Goal: Task Accomplishment & Management: Complete application form

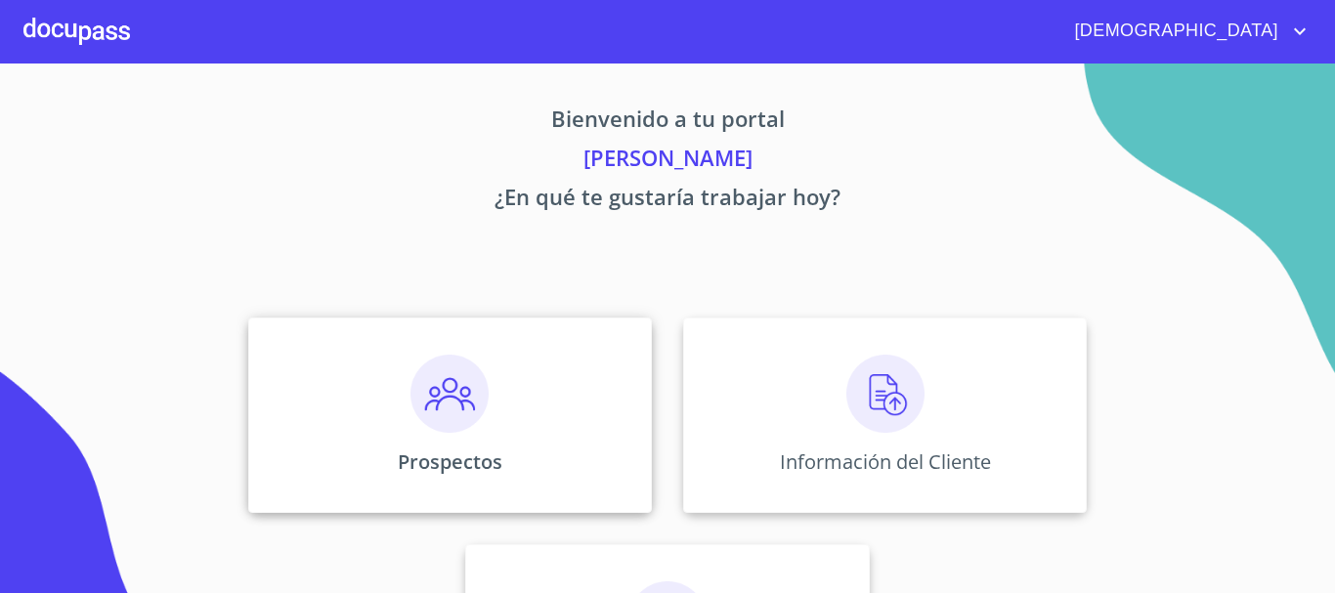
click at [452, 404] on img at bounding box center [449, 394] width 78 height 78
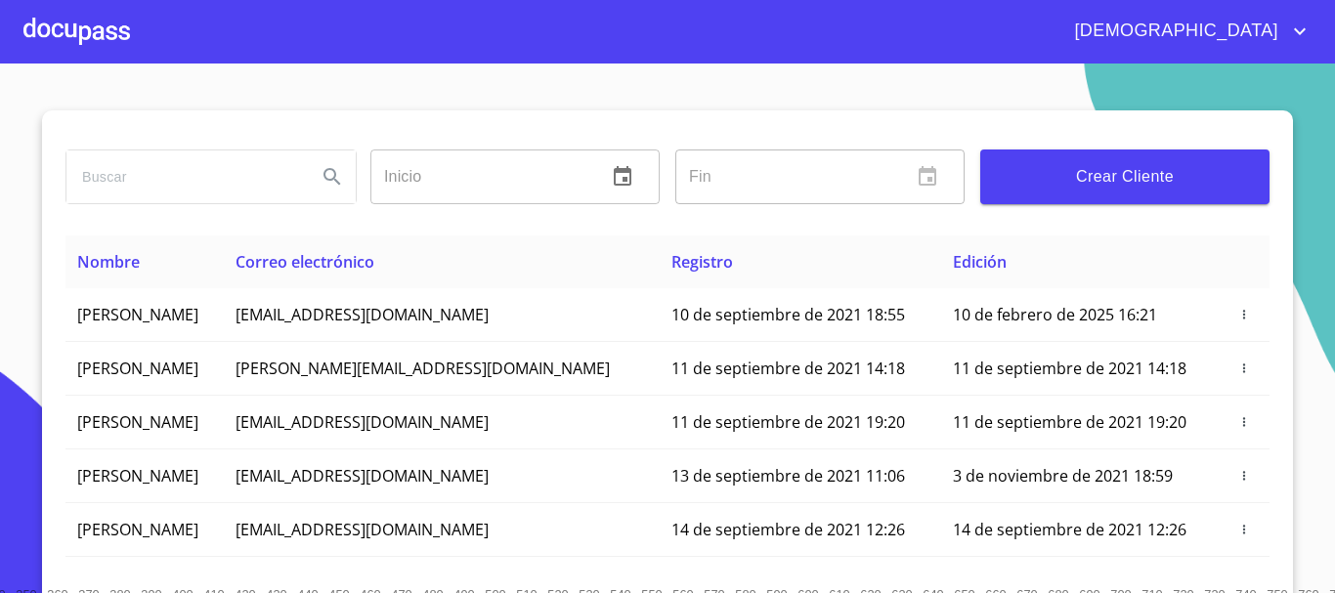
click at [107, 172] on input "search" at bounding box center [183, 176] width 235 height 53
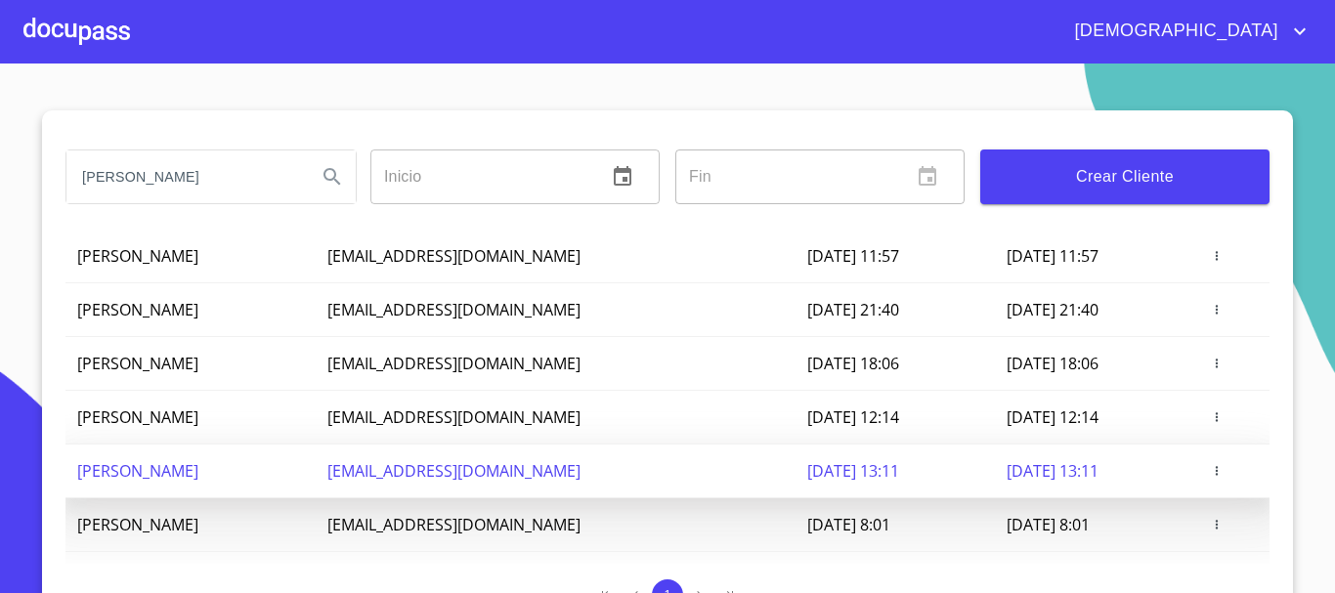
scroll to position [293, 0]
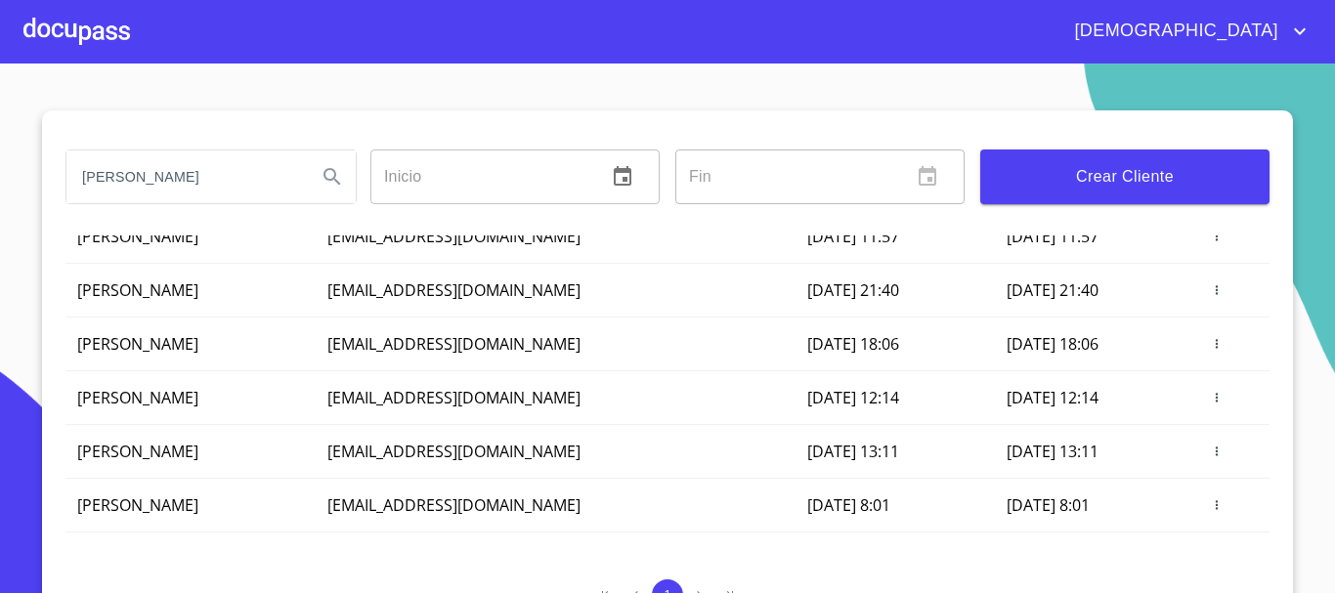
click at [204, 174] on input "[PERSON_NAME]" at bounding box center [183, 176] width 235 height 53
type input "[PERSON_NAME]"
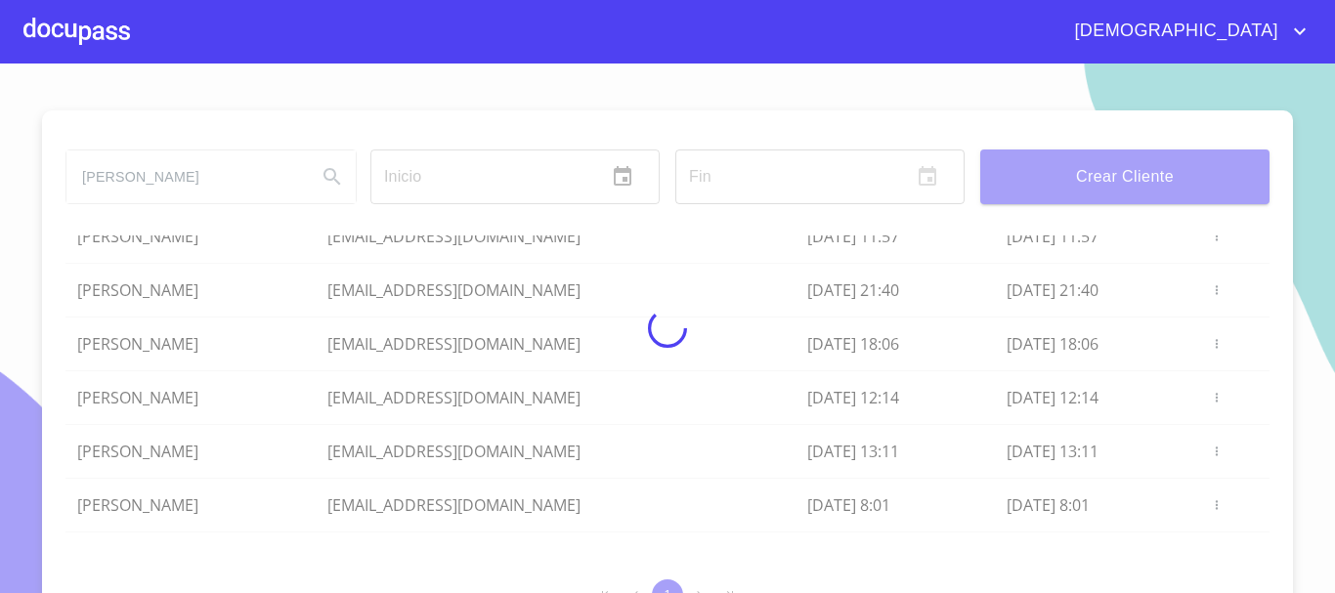
scroll to position [0, 0]
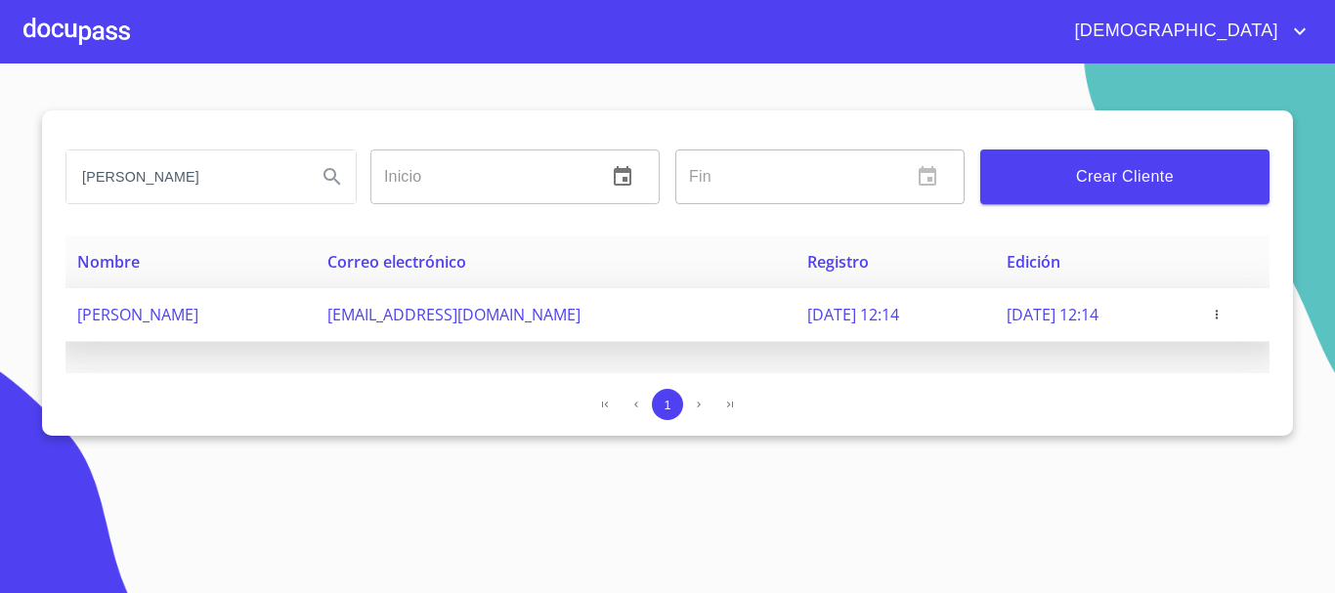
click at [1223, 313] on icon "button" at bounding box center [1217, 315] width 14 height 14
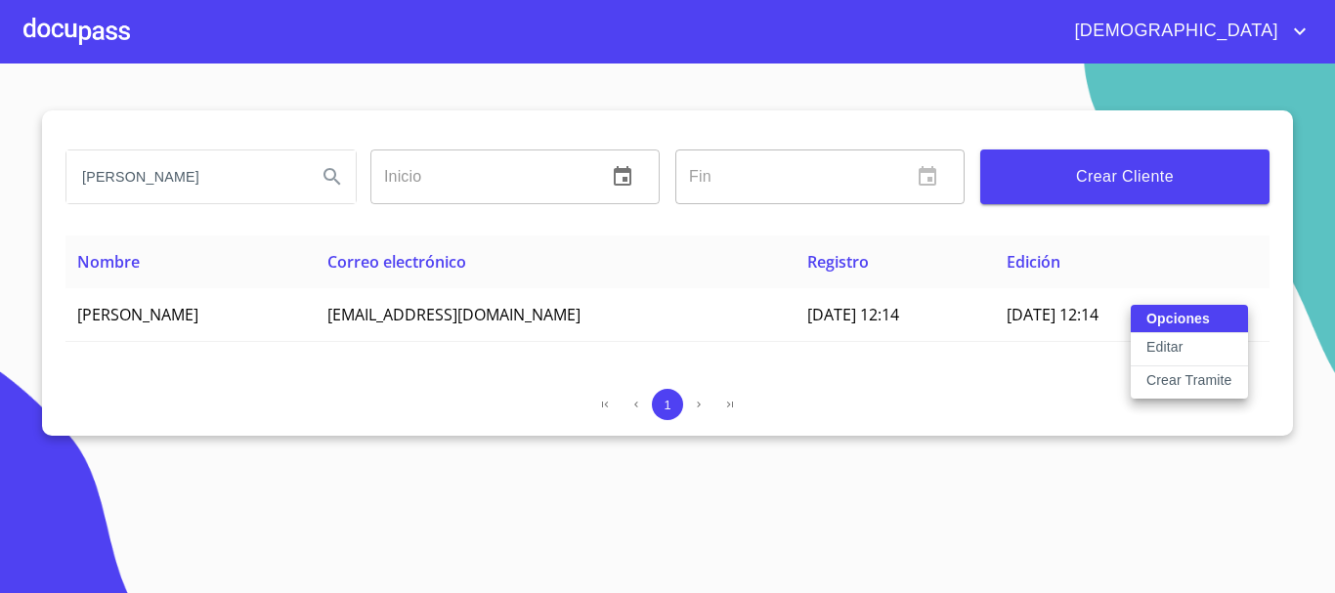
click at [1186, 379] on p "Crear Tramite" at bounding box center [1189, 380] width 86 height 20
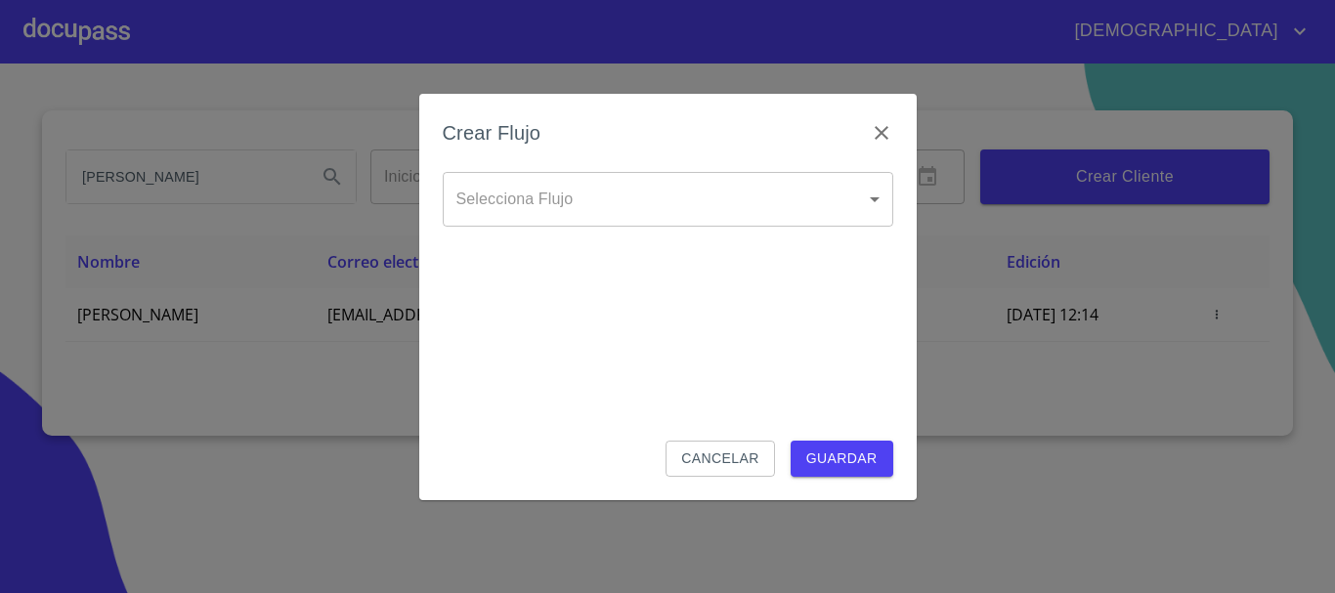
click at [626, 199] on body "[PERSON_NAME] Inicio ​ Fin ​ Crear Cliente Nombre Correo electrónico Registro E…" at bounding box center [667, 296] width 1335 height 593
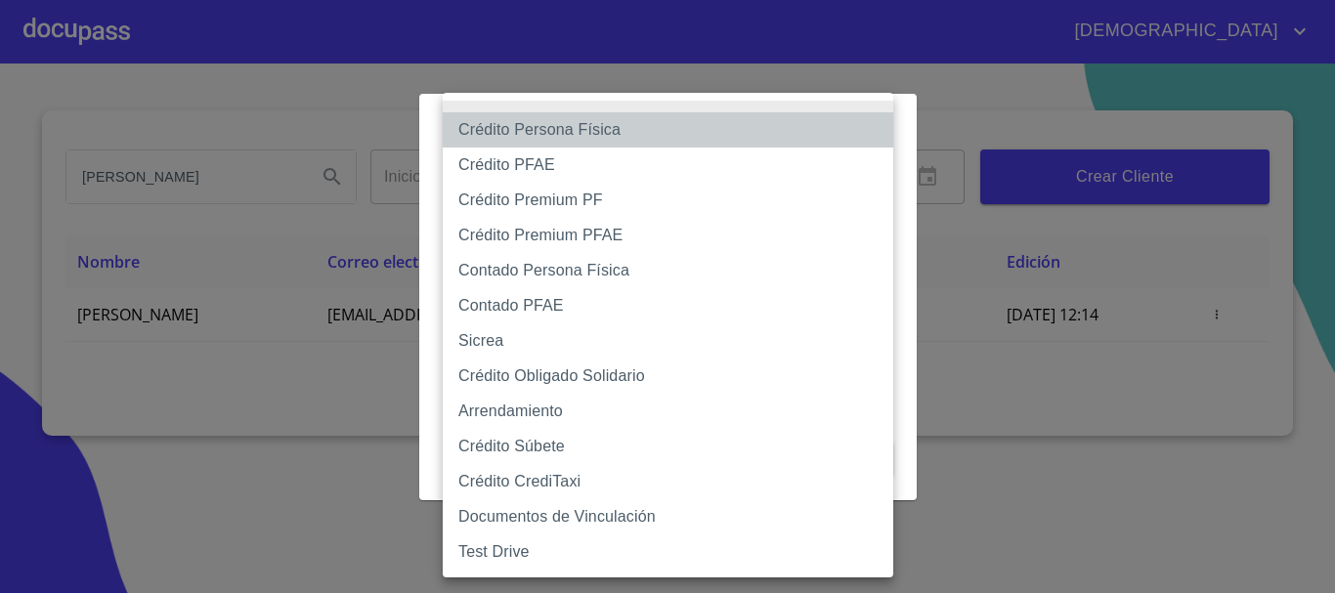
click at [620, 138] on li "Crédito Persona Física" at bounding box center [668, 129] width 450 height 35
type input "6009fb3c7d1714eb8809aa97"
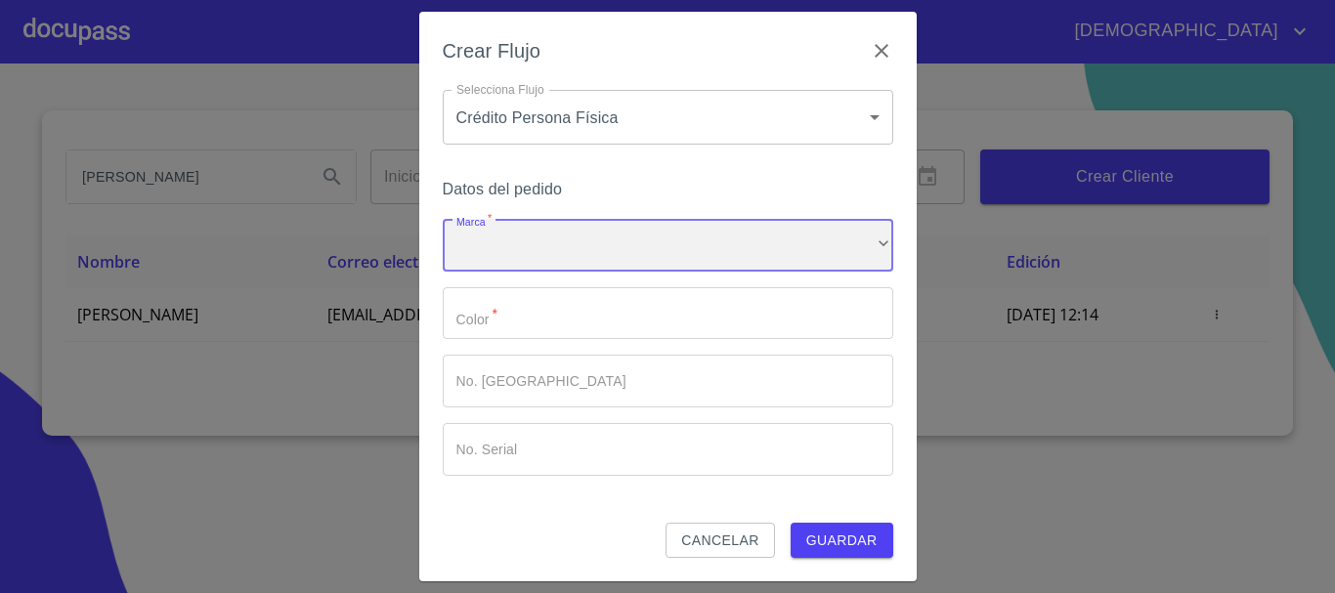
click at [552, 241] on div "​" at bounding box center [668, 245] width 450 height 53
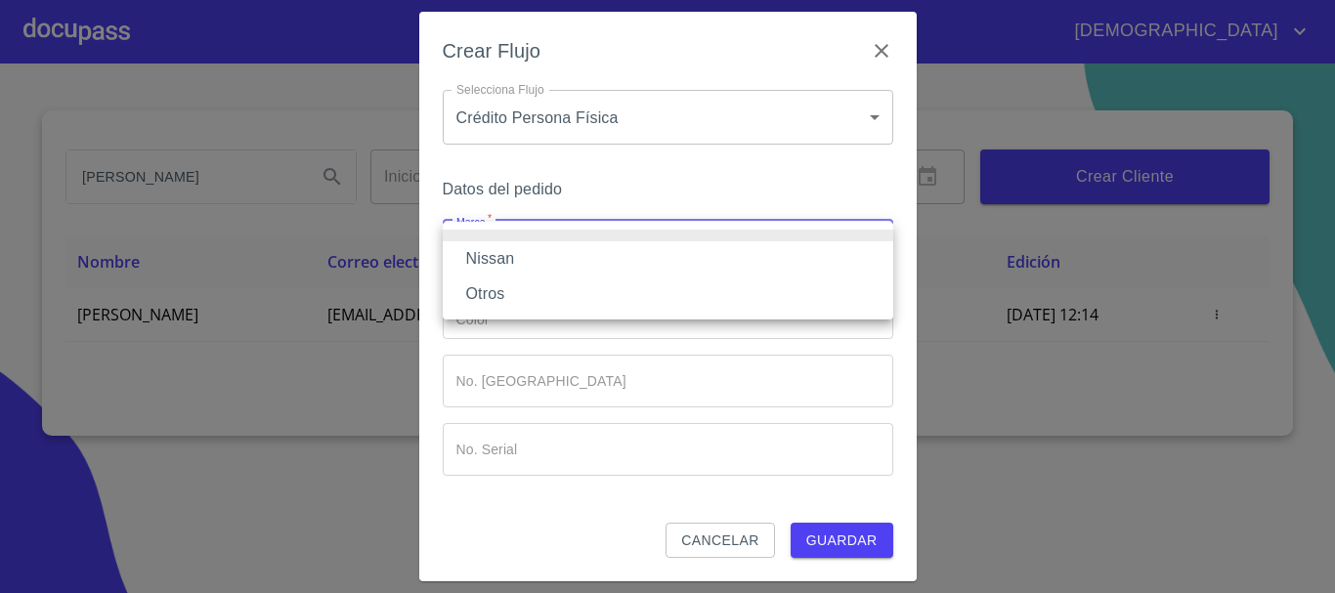
click at [560, 253] on li "Nissan" at bounding box center [668, 258] width 450 height 35
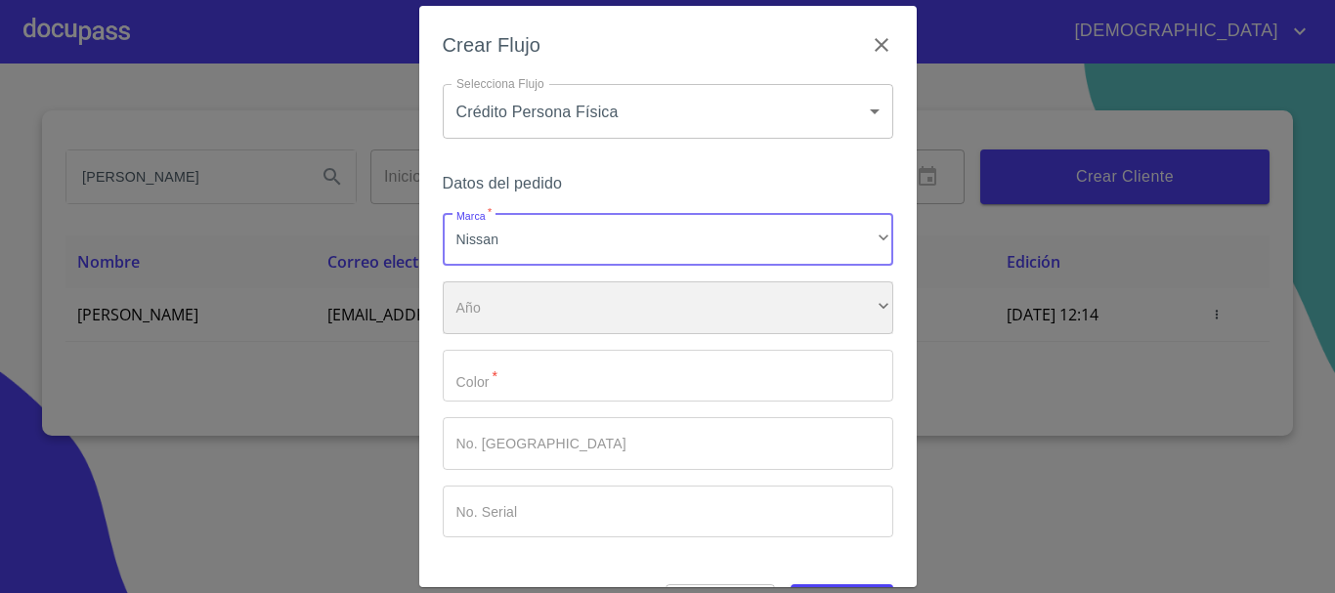
click at [556, 313] on div "​" at bounding box center [668, 307] width 450 height 53
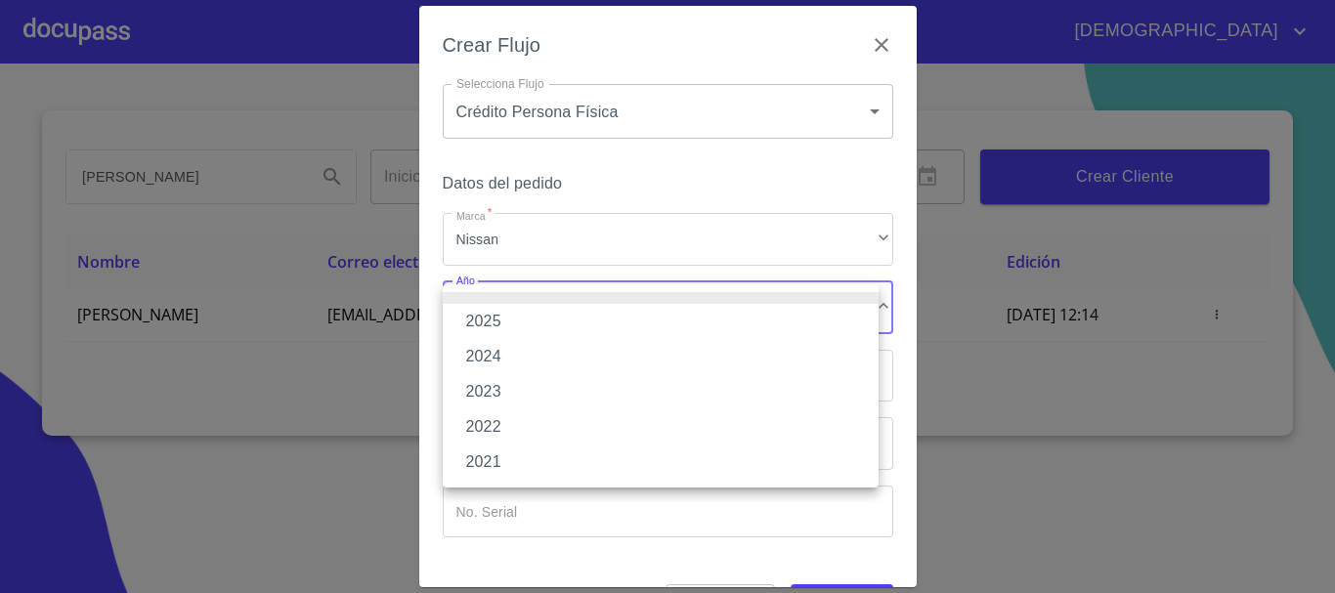
click at [534, 319] on li "2025" at bounding box center [661, 321] width 436 height 35
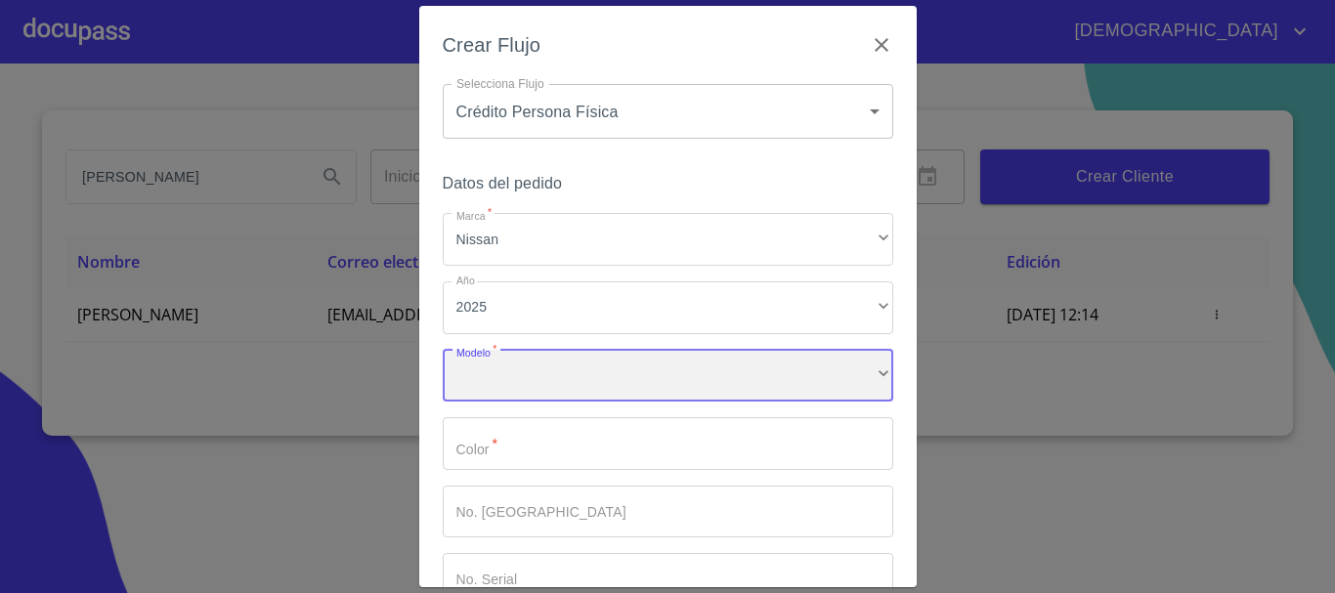
click at [492, 360] on div "​" at bounding box center [668, 376] width 450 height 53
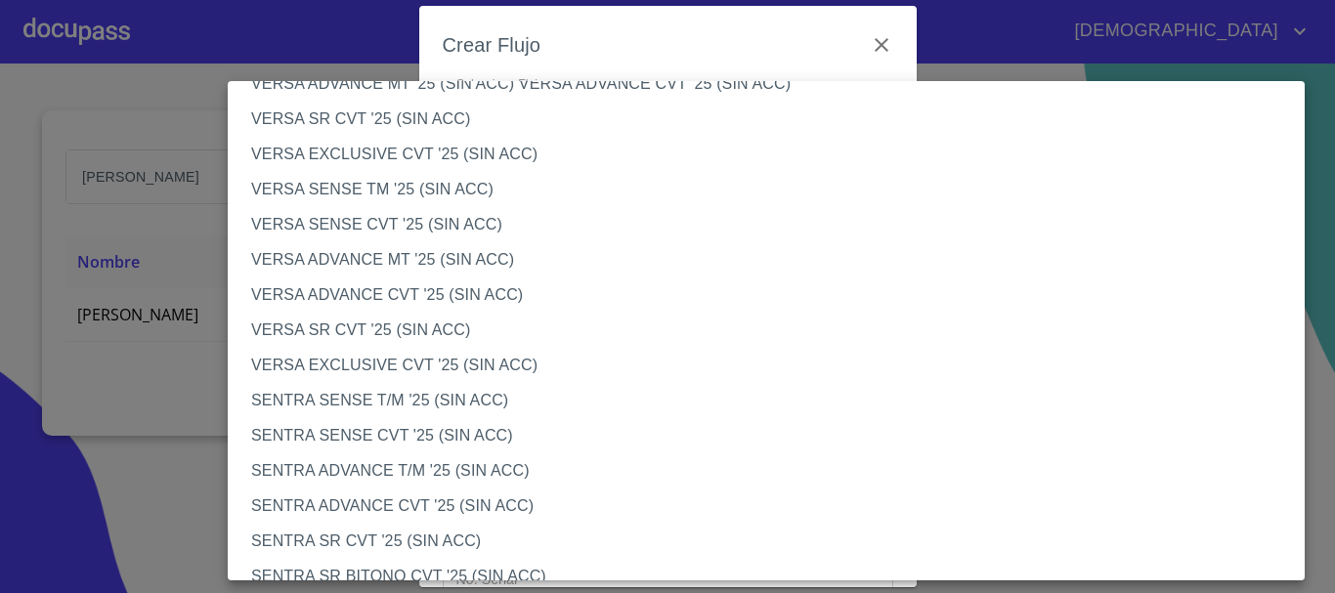
scroll to position [1371, 0]
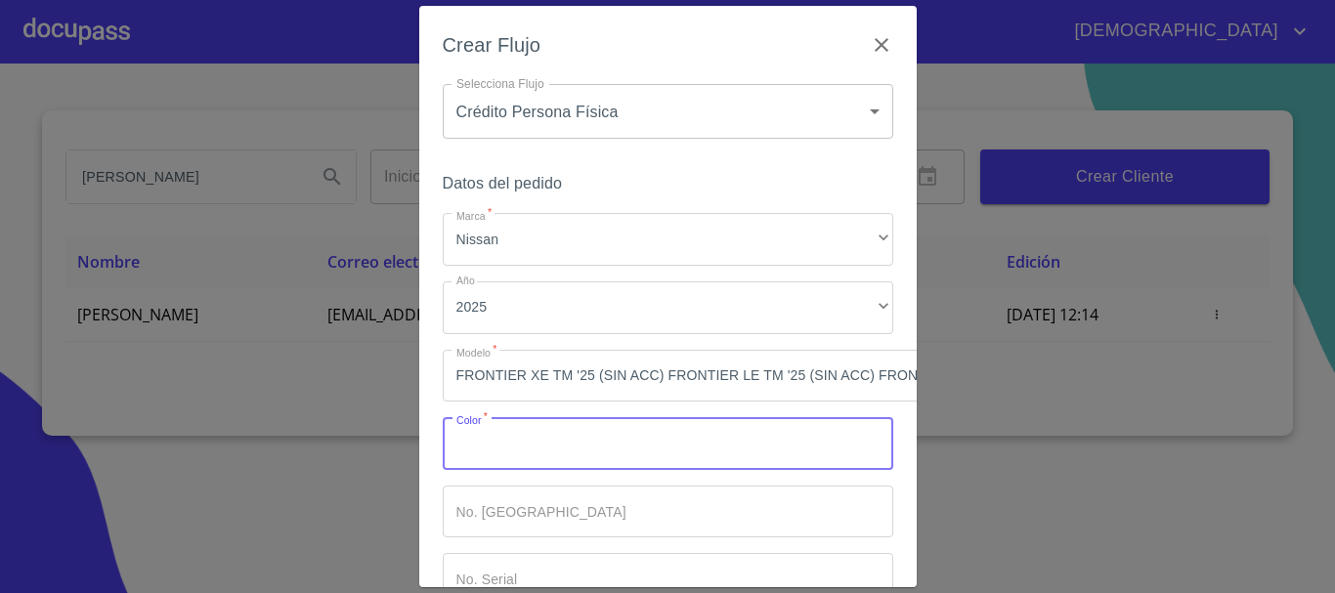
click at [520, 433] on input "Marca   *" at bounding box center [668, 443] width 450 height 53
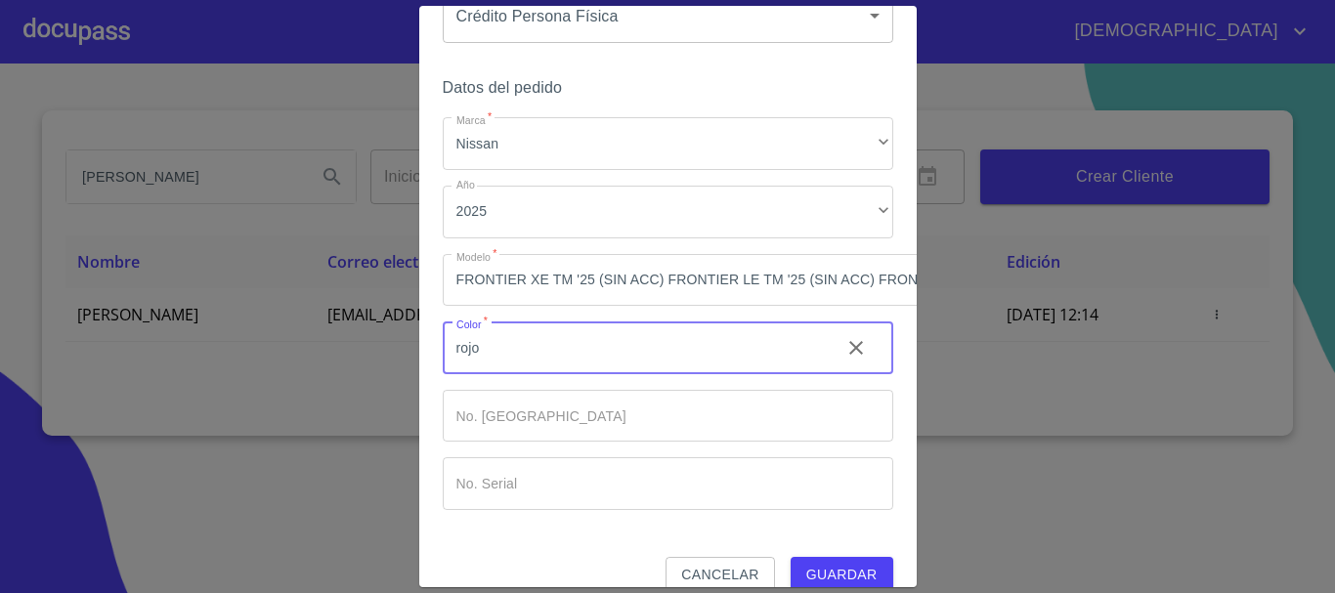
scroll to position [140, 0]
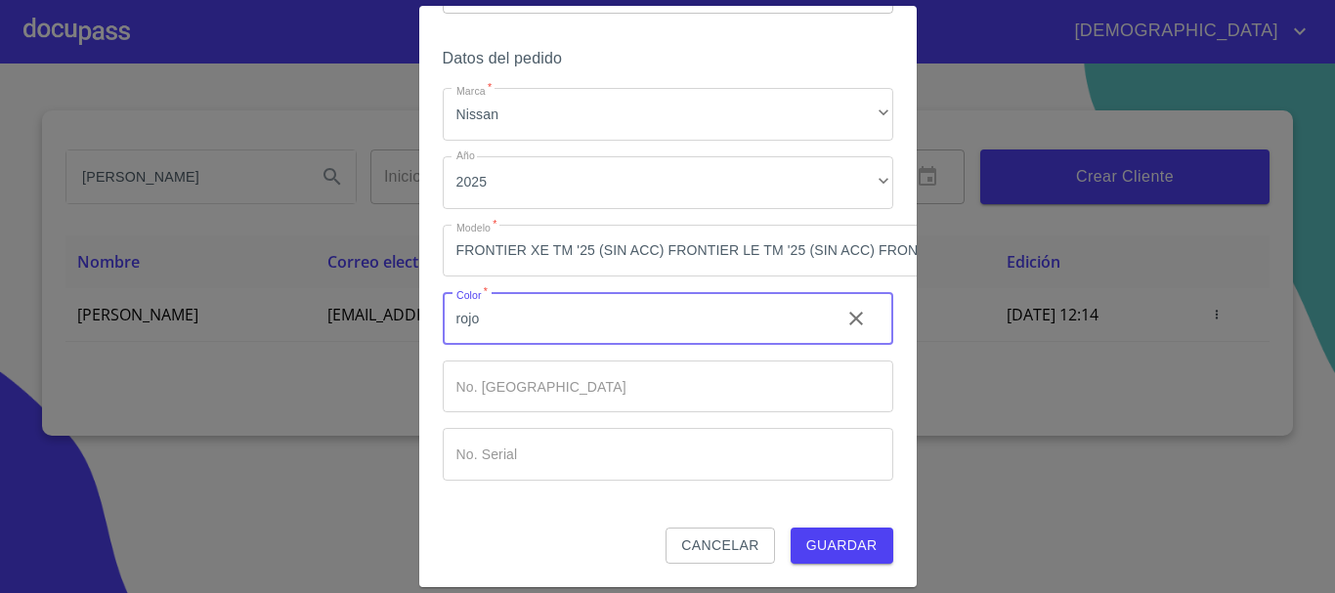
type input "rojo"
click at [838, 528] on button "Guardar" at bounding box center [841, 546] width 103 height 36
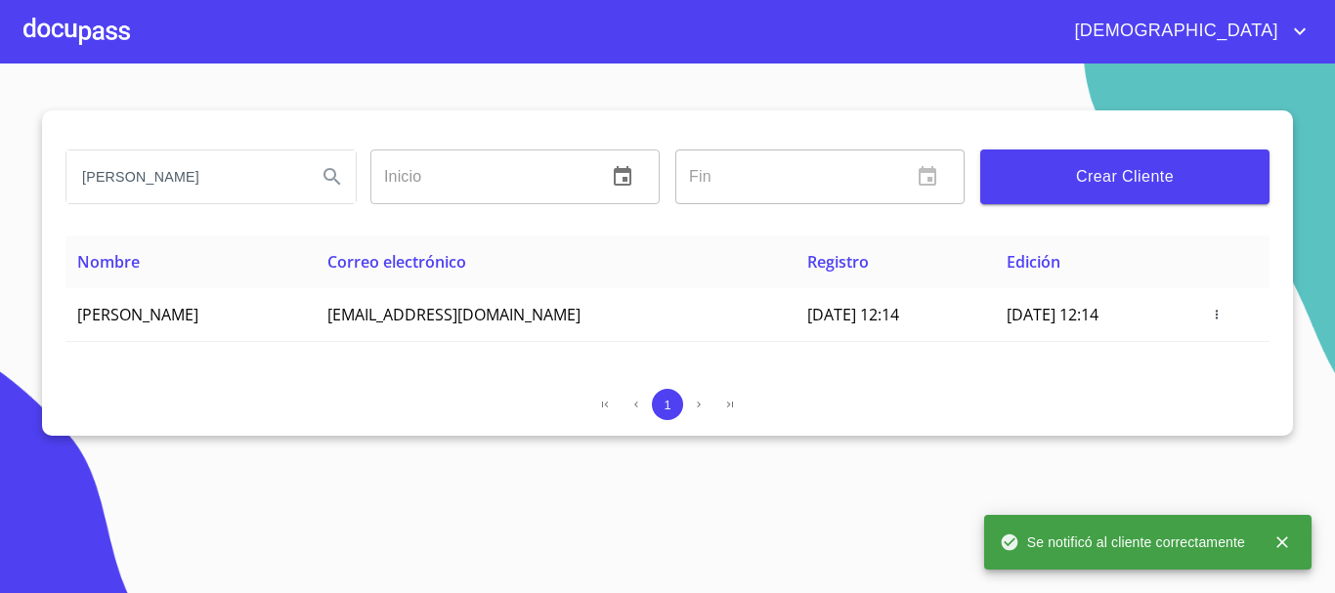
click at [83, 26] on div at bounding box center [76, 31] width 107 height 63
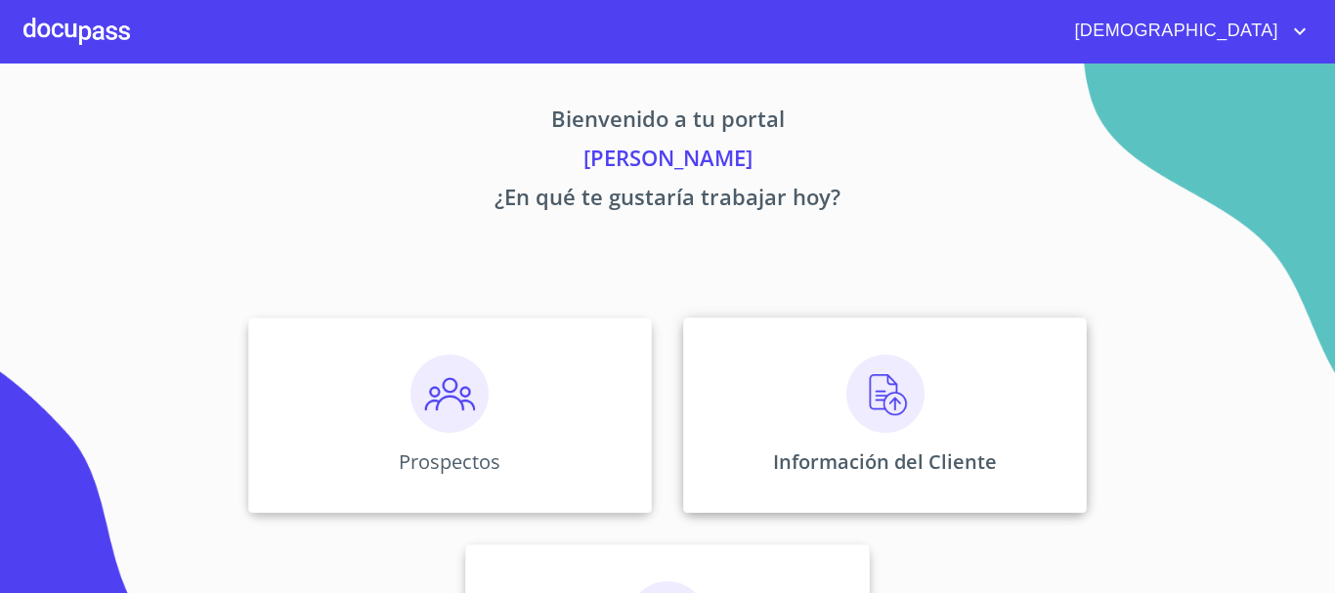
click at [888, 406] on img at bounding box center [885, 394] width 78 height 78
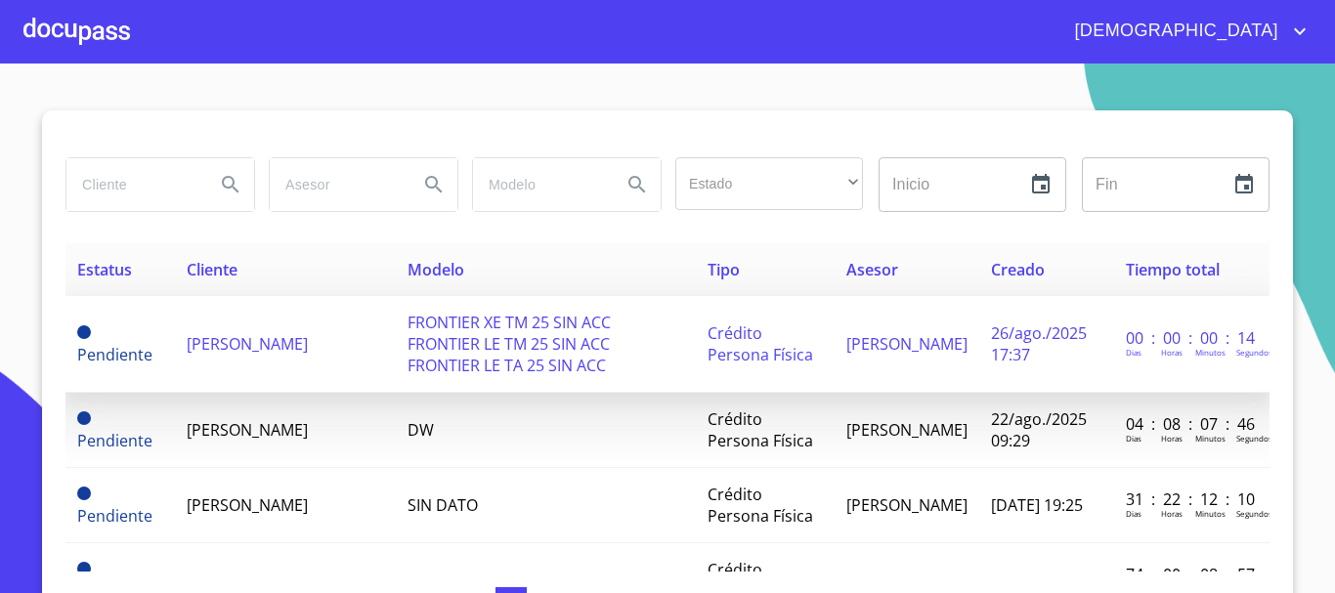
click at [458, 310] on td "FRONTIER XE TM 25 SIN ACC FRONTIER LE TM 25 SIN ACC FRONTIER LE TA 25 SIN ACC" at bounding box center [546, 344] width 300 height 97
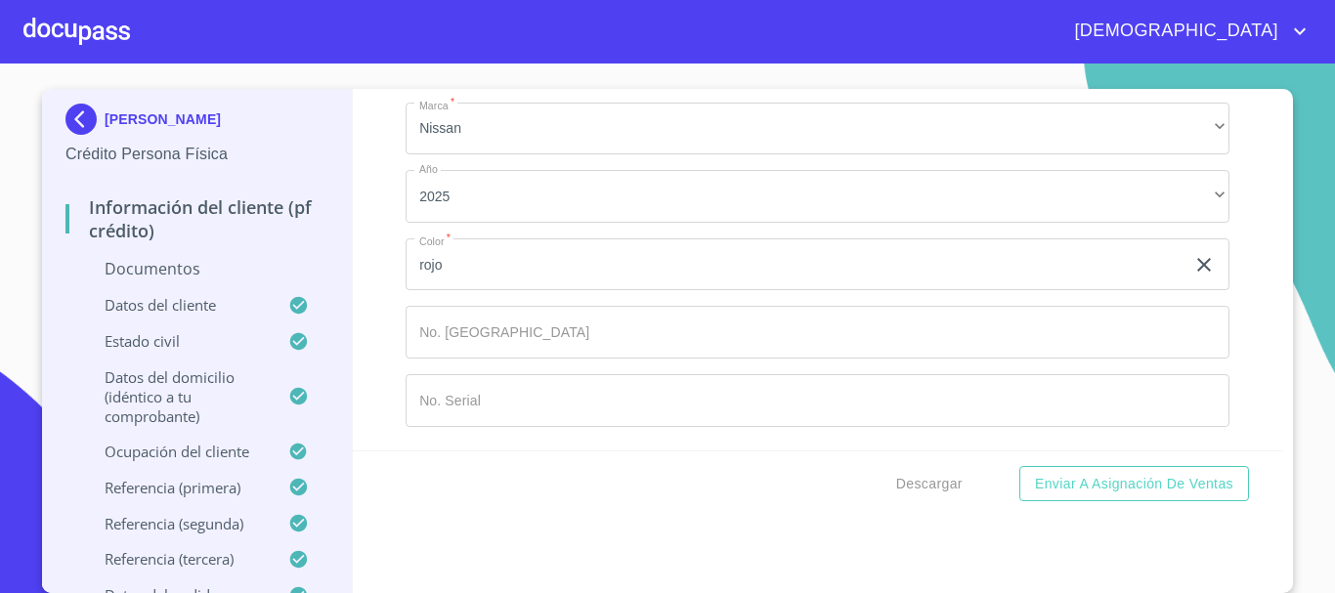
scroll to position [9678, 0]
